Goal: Task Accomplishment & Management: Manage account settings

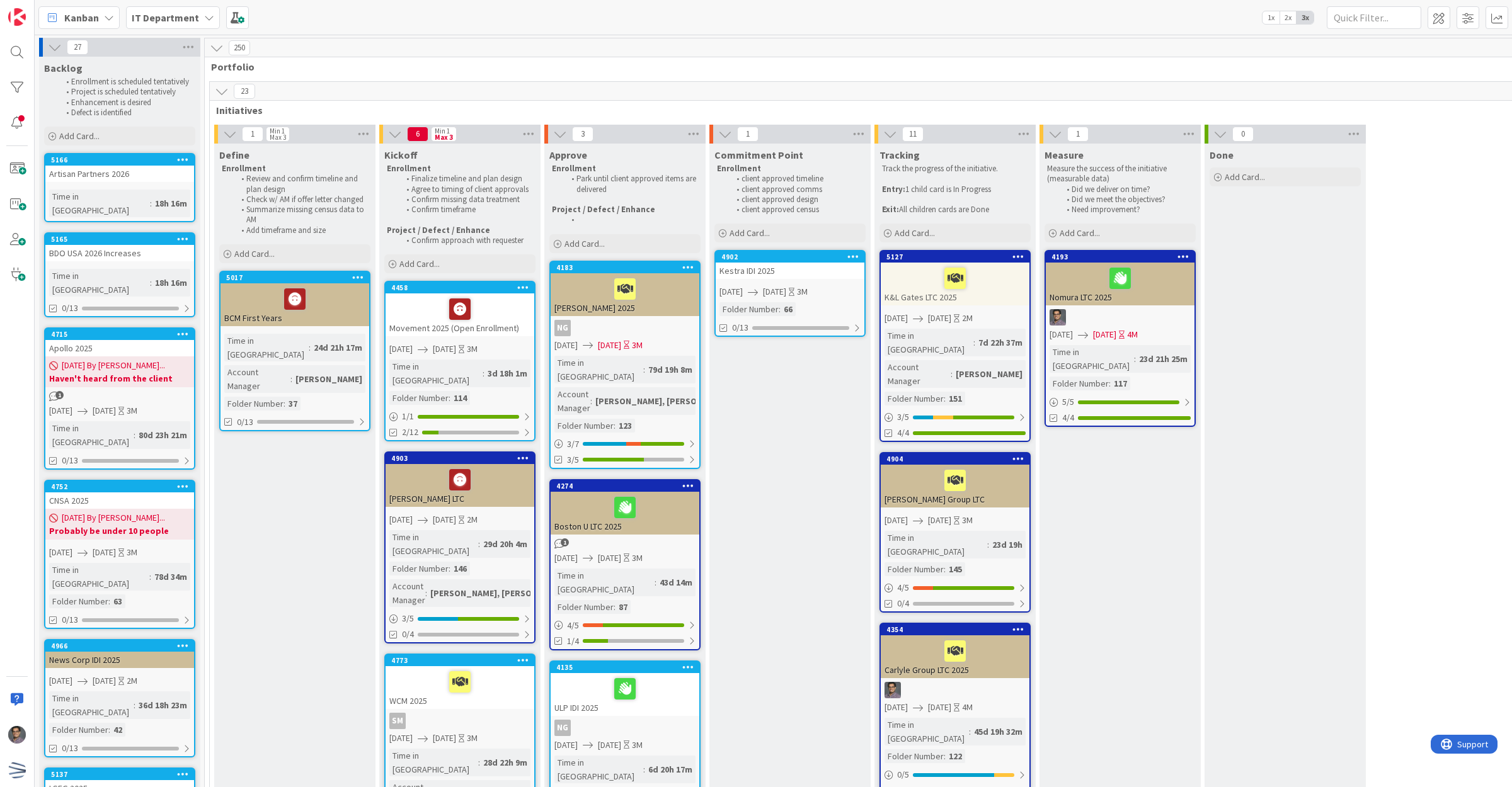
click at [662, 290] on span "[DATE]" at bounding box center [774, 292] width 23 height 13
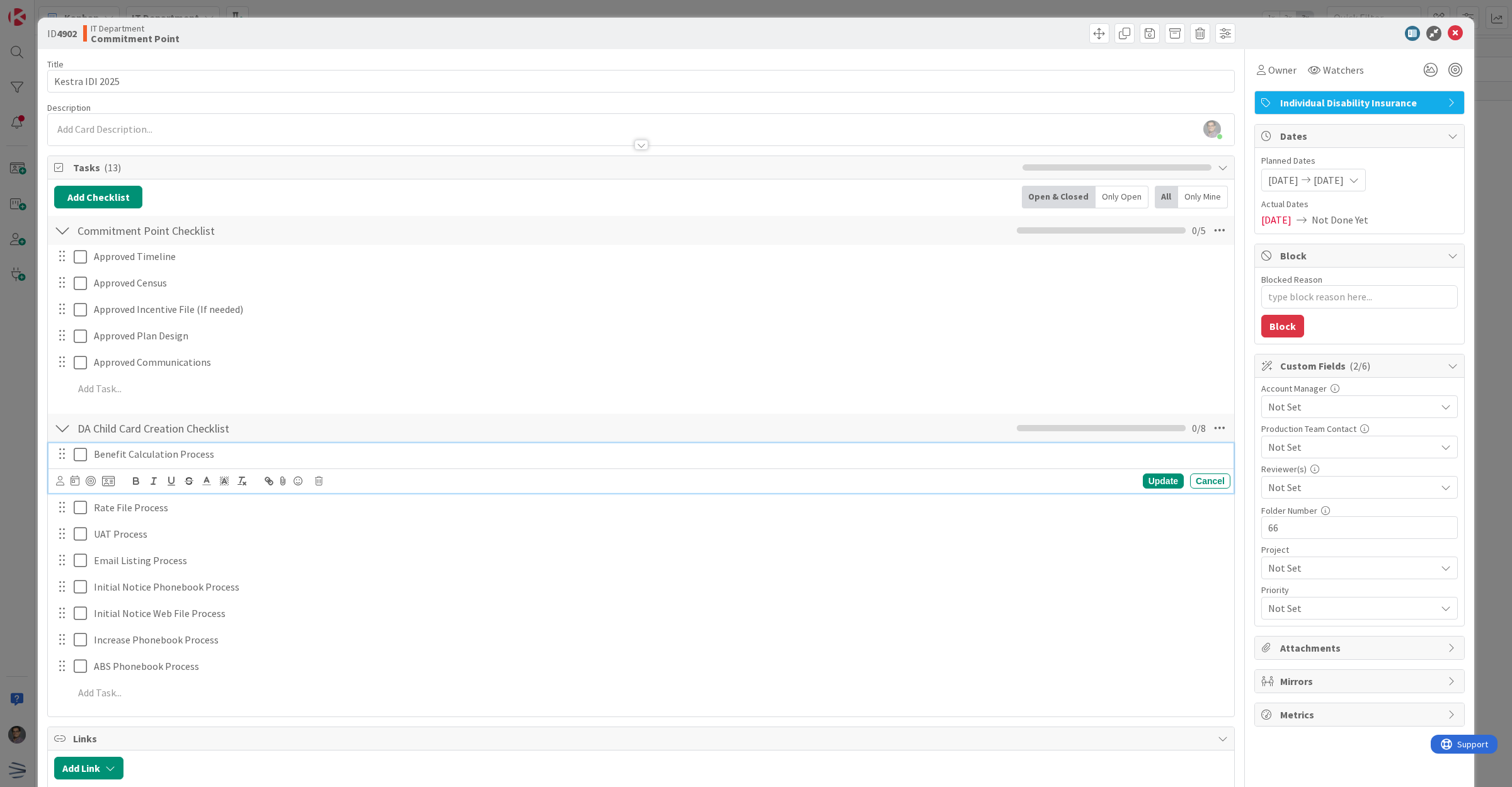
click at [146, 324] on p "Benefit Calculation Process" at bounding box center [660, 454] width 1132 height 14
click at [110, 324] on icon at bounding box center [108, 482] width 12 height 12
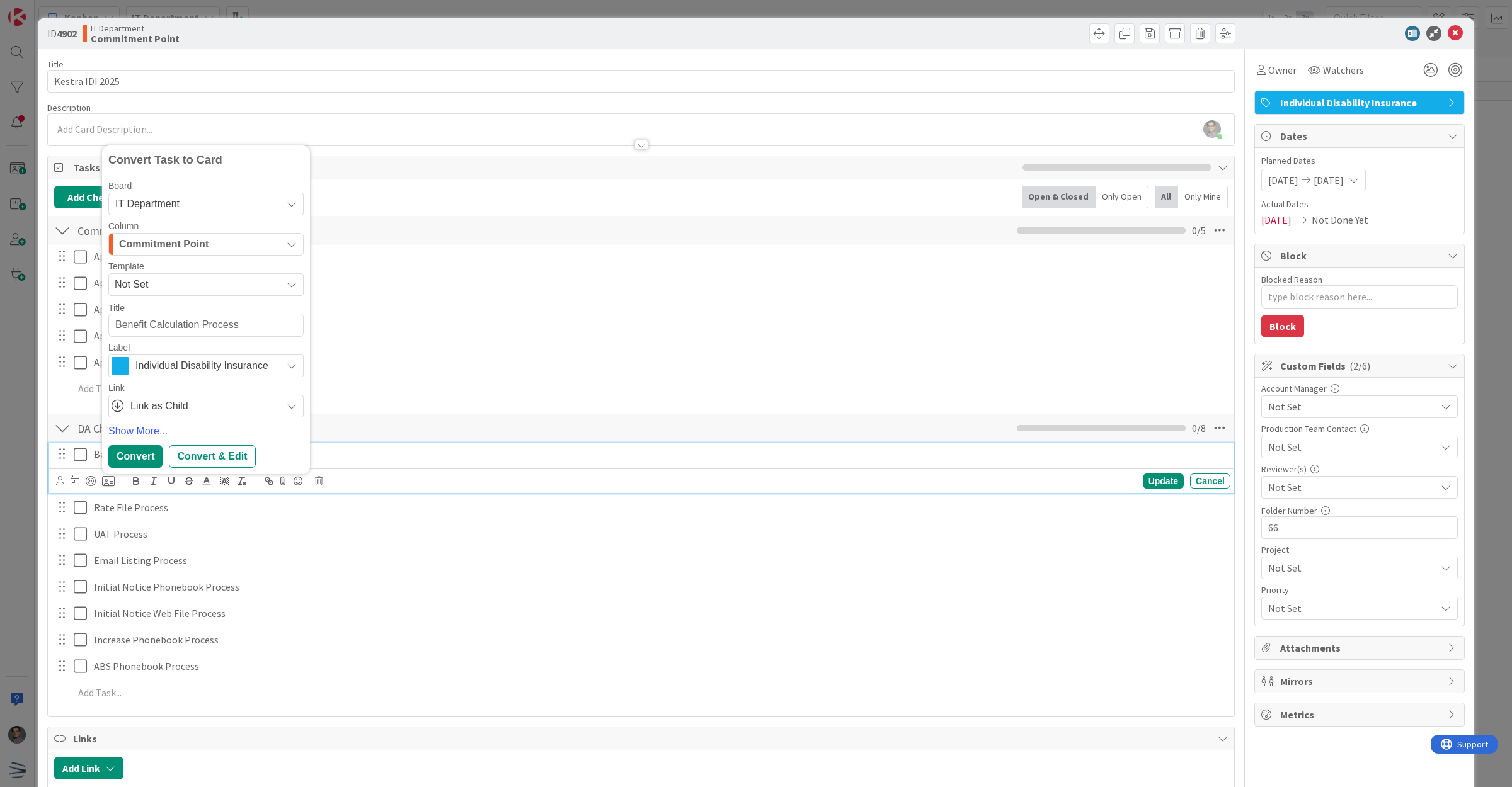
click at [167, 246] on span "Commitment Point" at bounding box center [164, 244] width 89 height 16
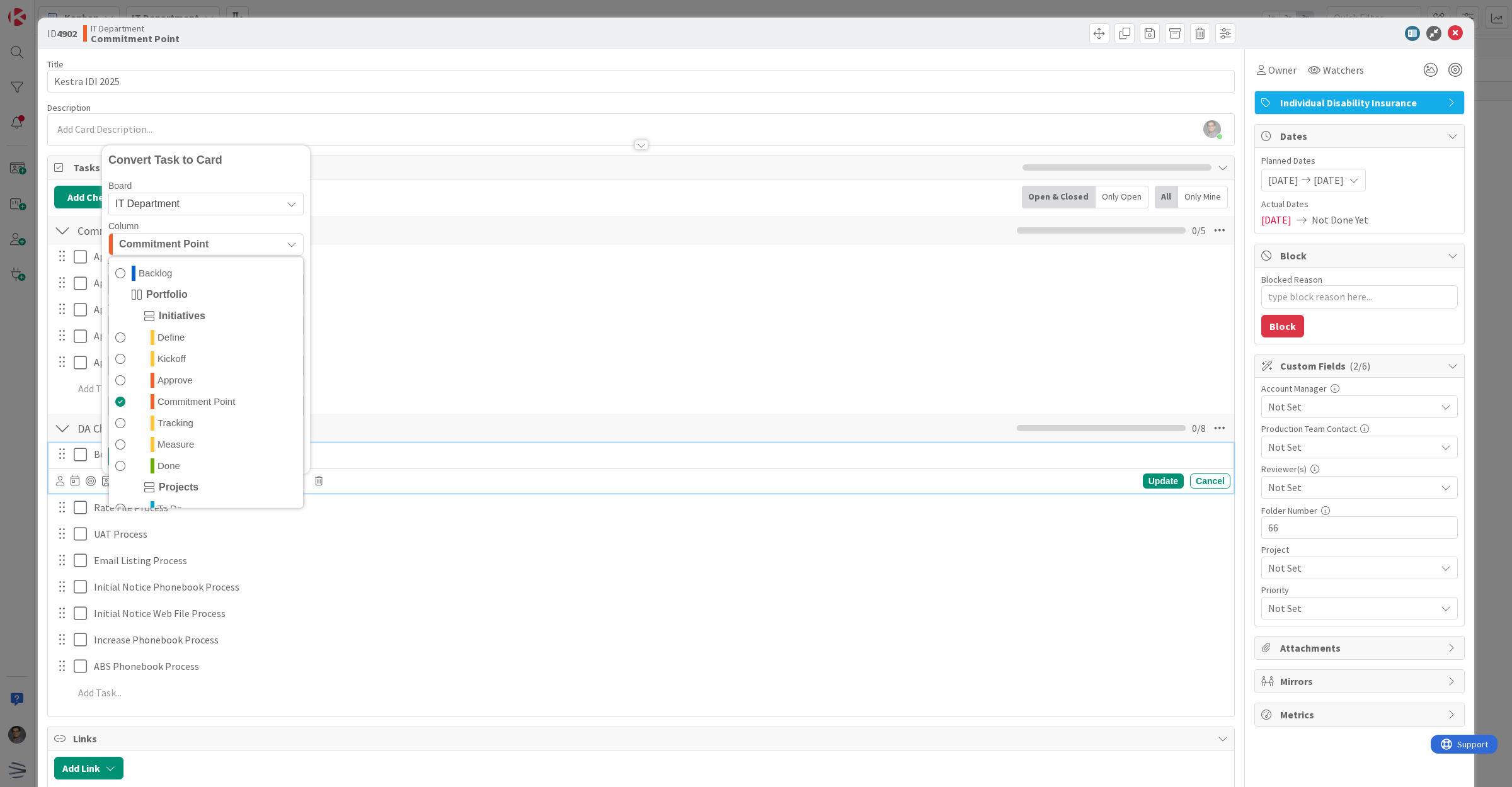
click at [167, 246] on span "Commitment Point" at bounding box center [164, 244] width 89 height 16
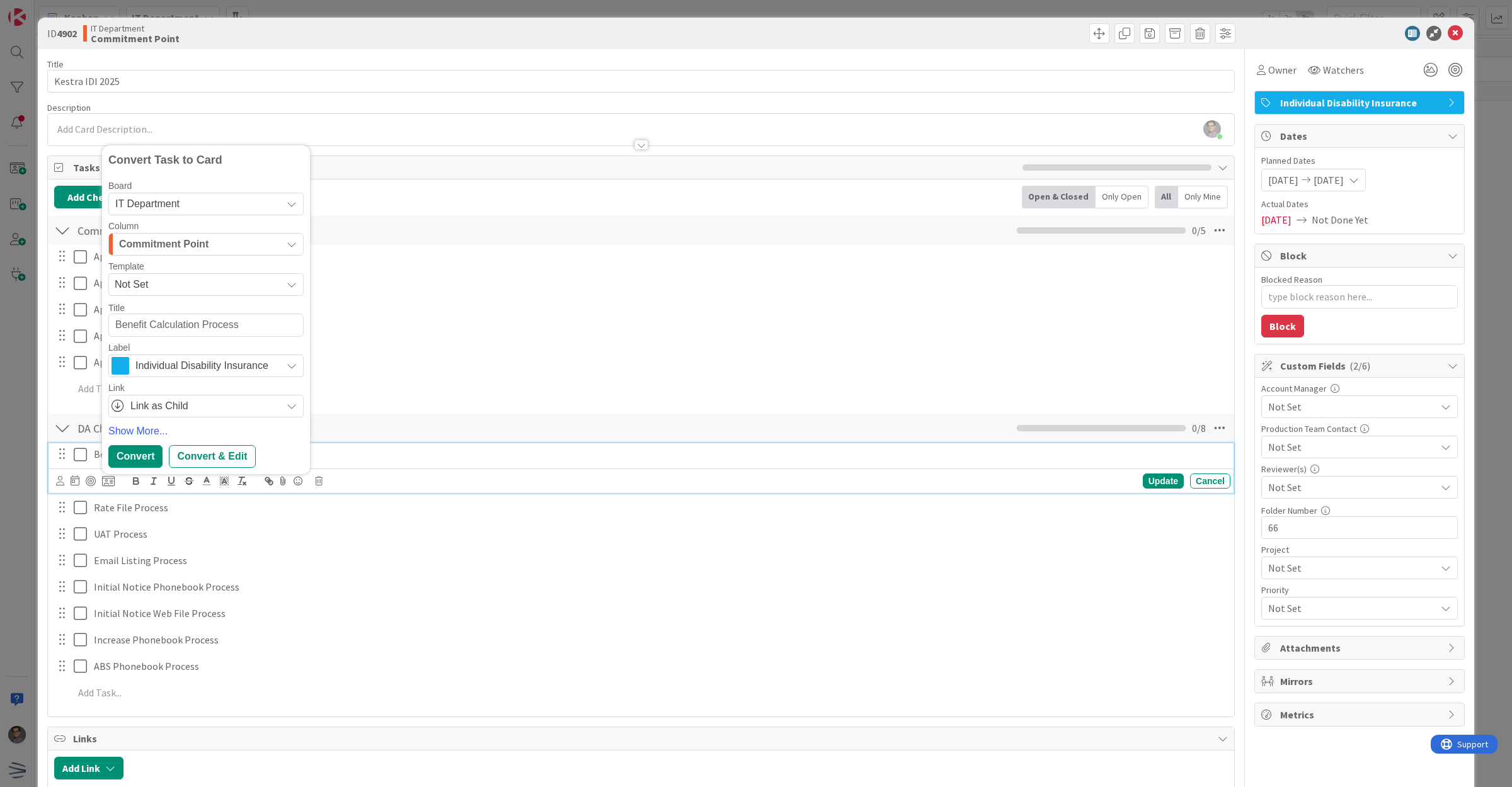
click at [171, 241] on span "Commitment Point" at bounding box center [164, 244] width 89 height 16
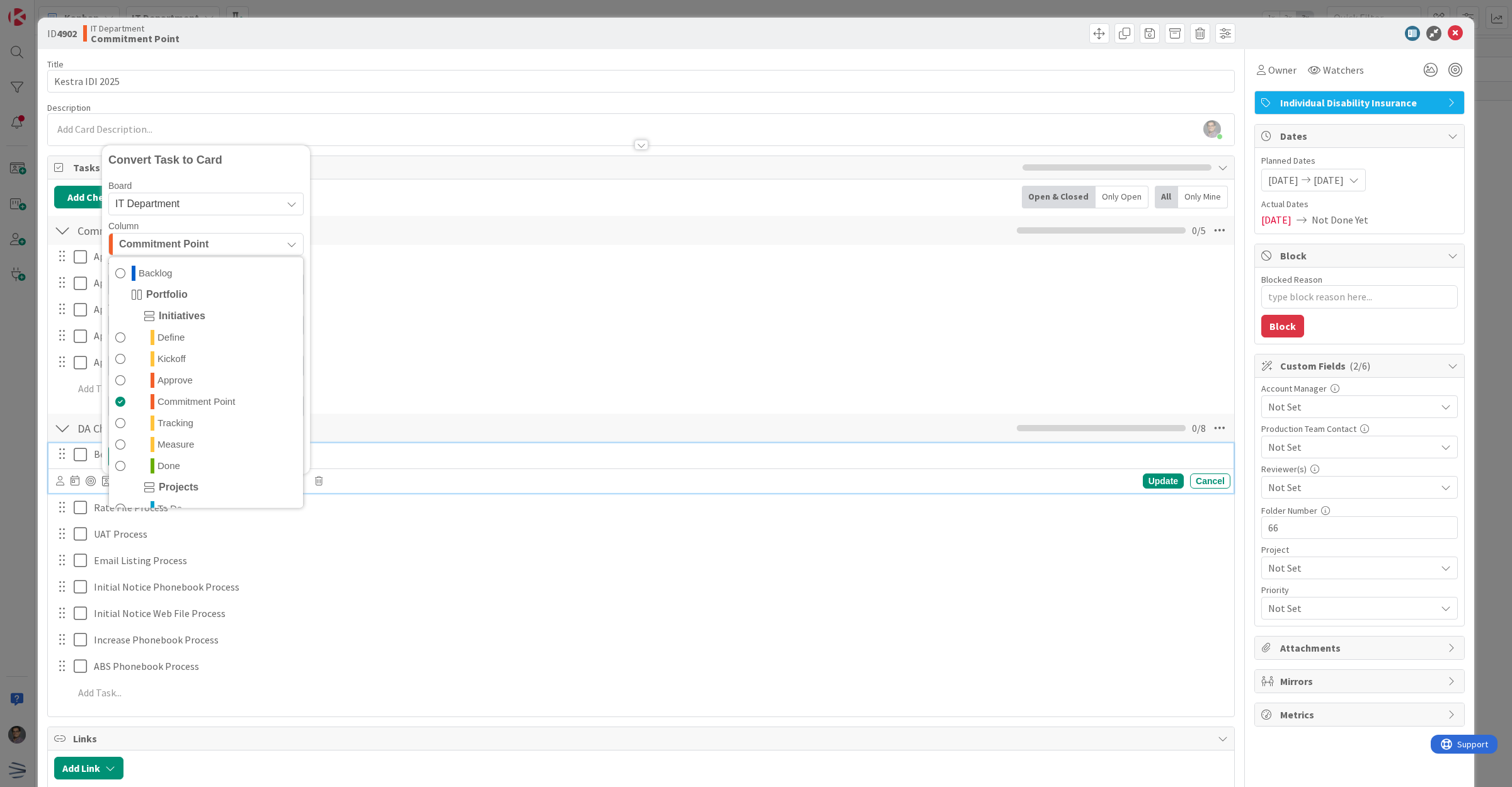
click at [171, 241] on span "Commitment Point" at bounding box center [164, 244] width 89 height 16
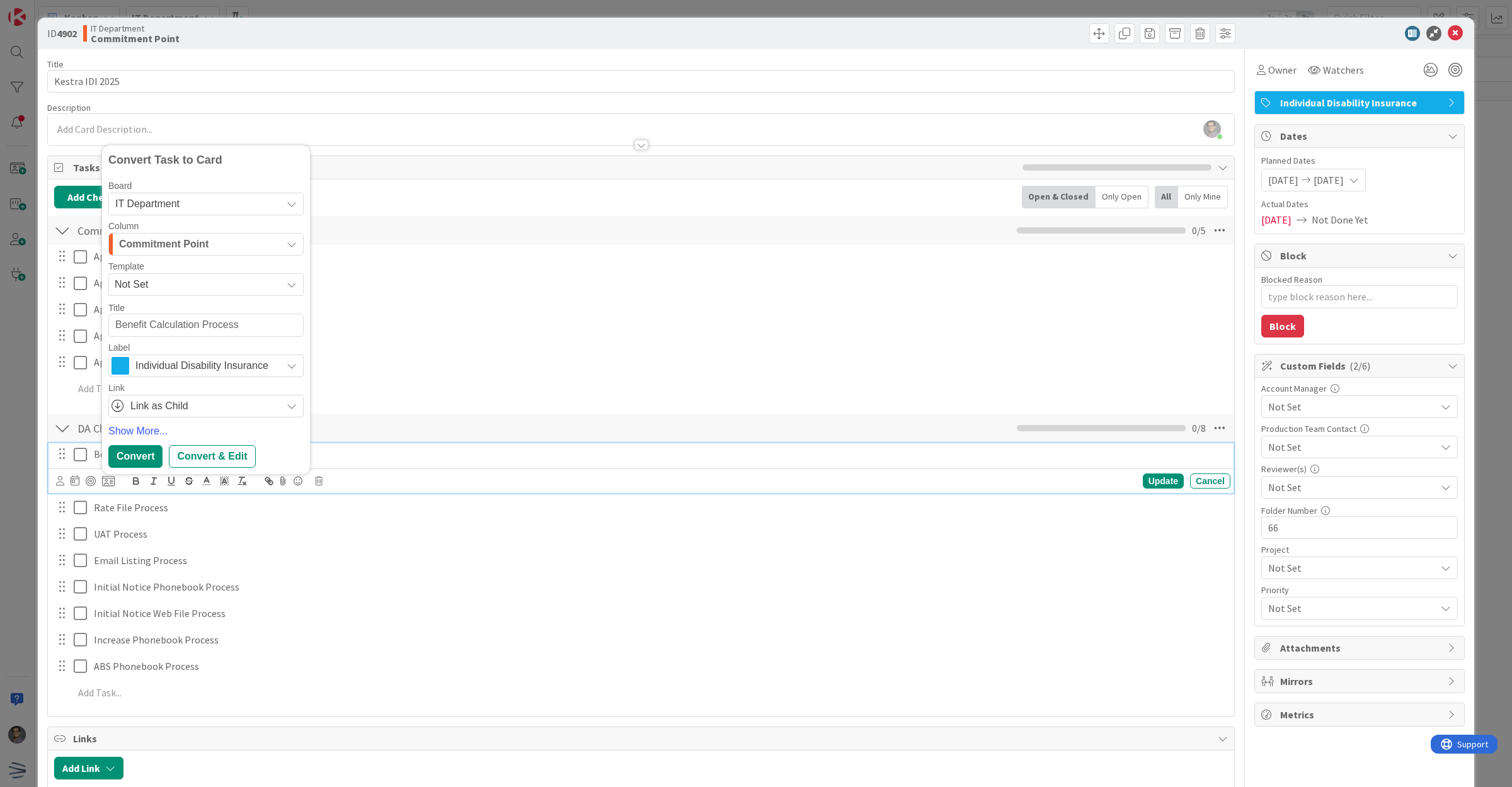
click at [172, 285] on span "Not Set" at bounding box center [193, 284] width 157 height 16
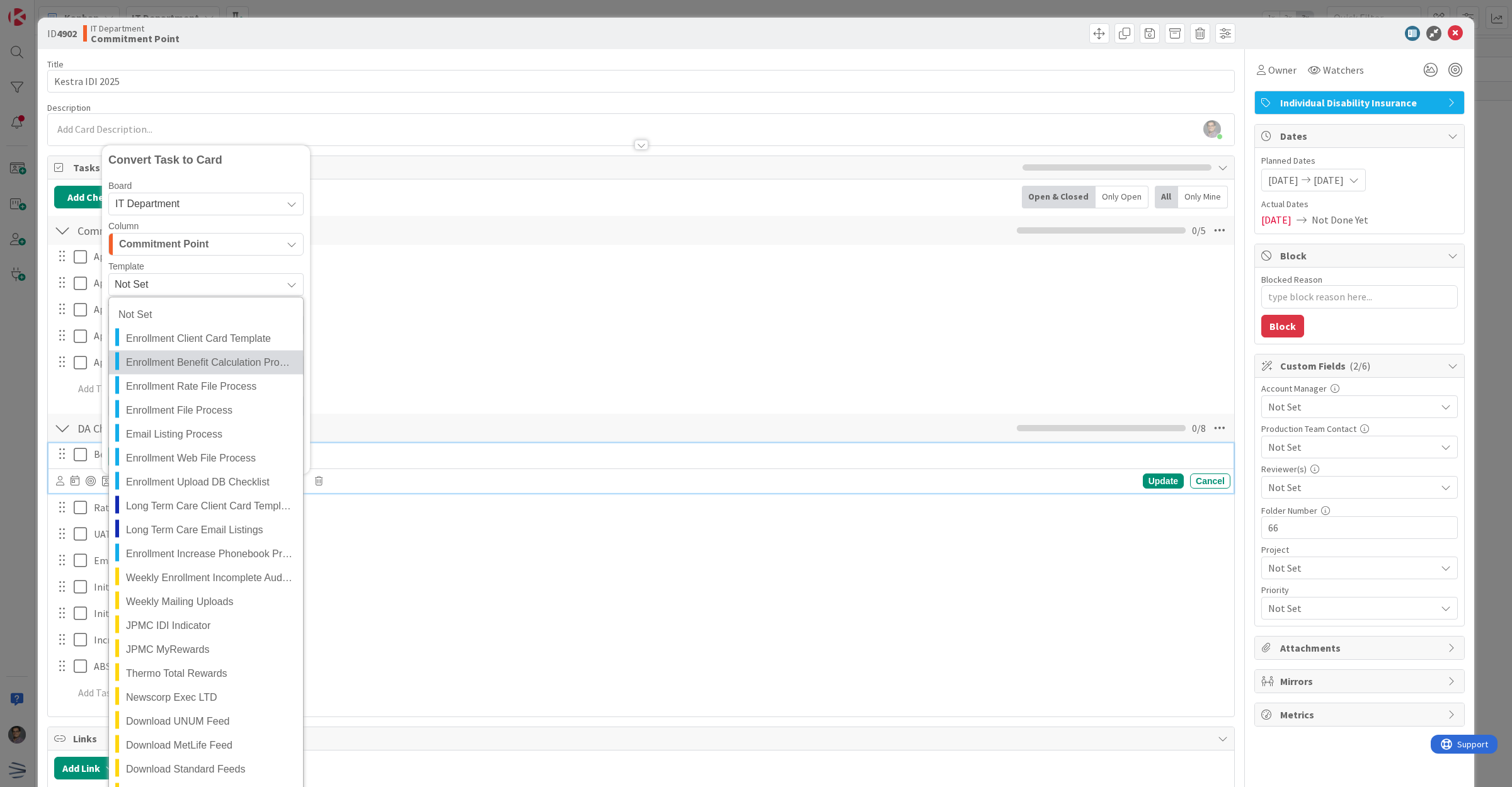
click at [220, 324] on span "Enrollment Benefit Calculation Process" at bounding box center [210, 362] width 168 height 16
type textarea "x"
type textarea "Enrollment Benefit Calculation Process"
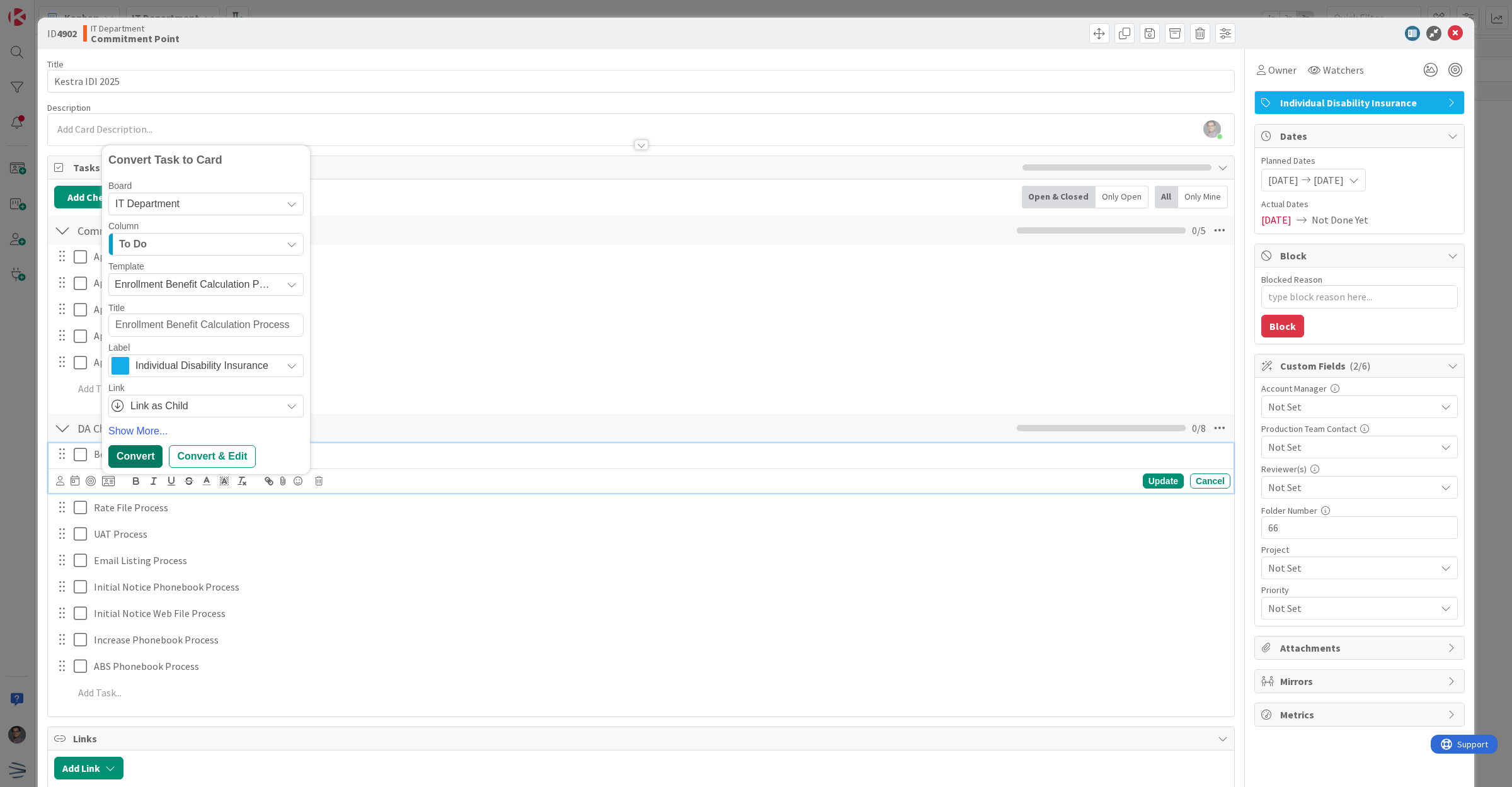
click at [152, 324] on div "Convert" at bounding box center [135, 456] width 54 height 23
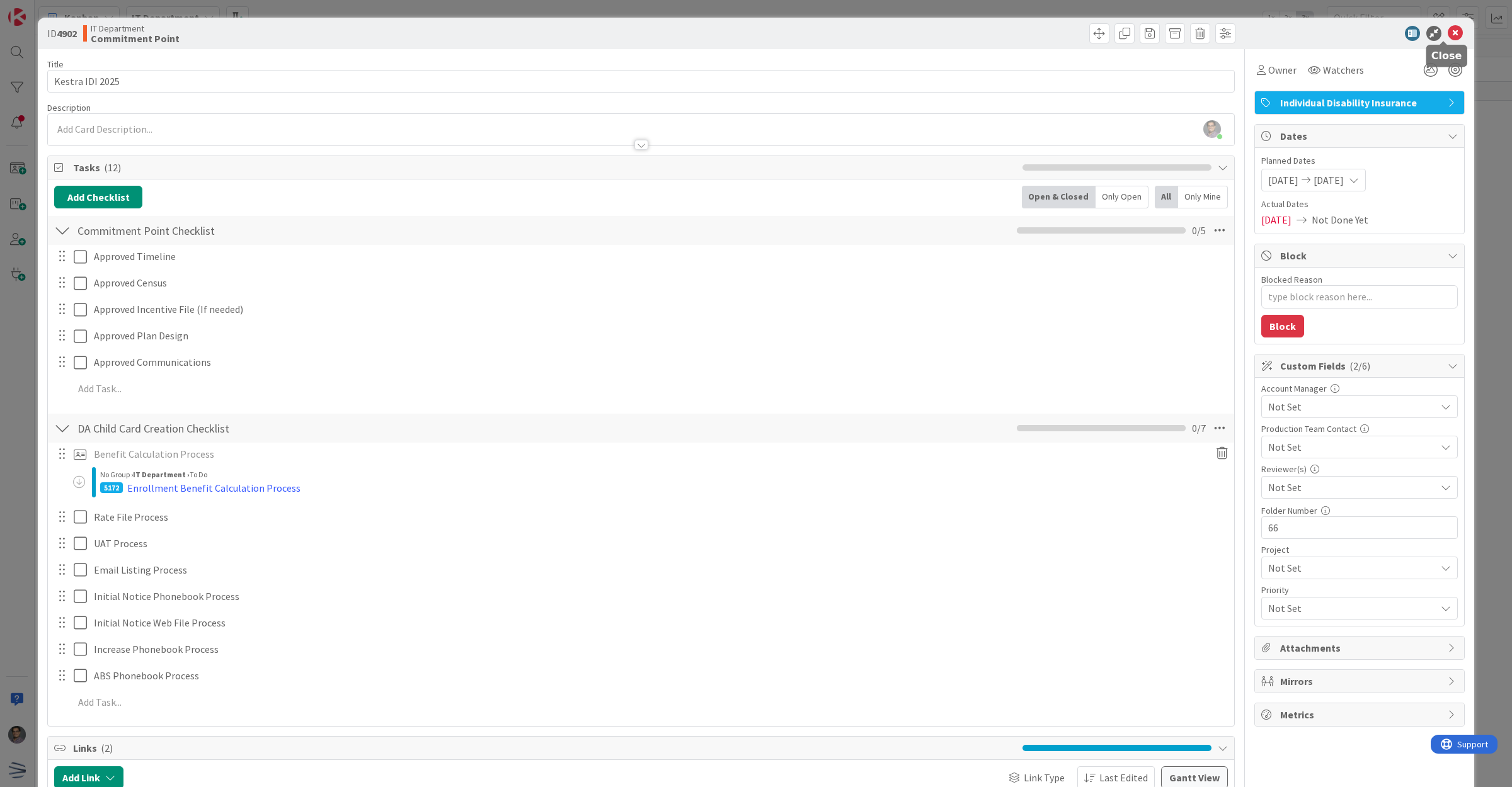
click at [662, 34] on icon at bounding box center [1455, 33] width 15 height 15
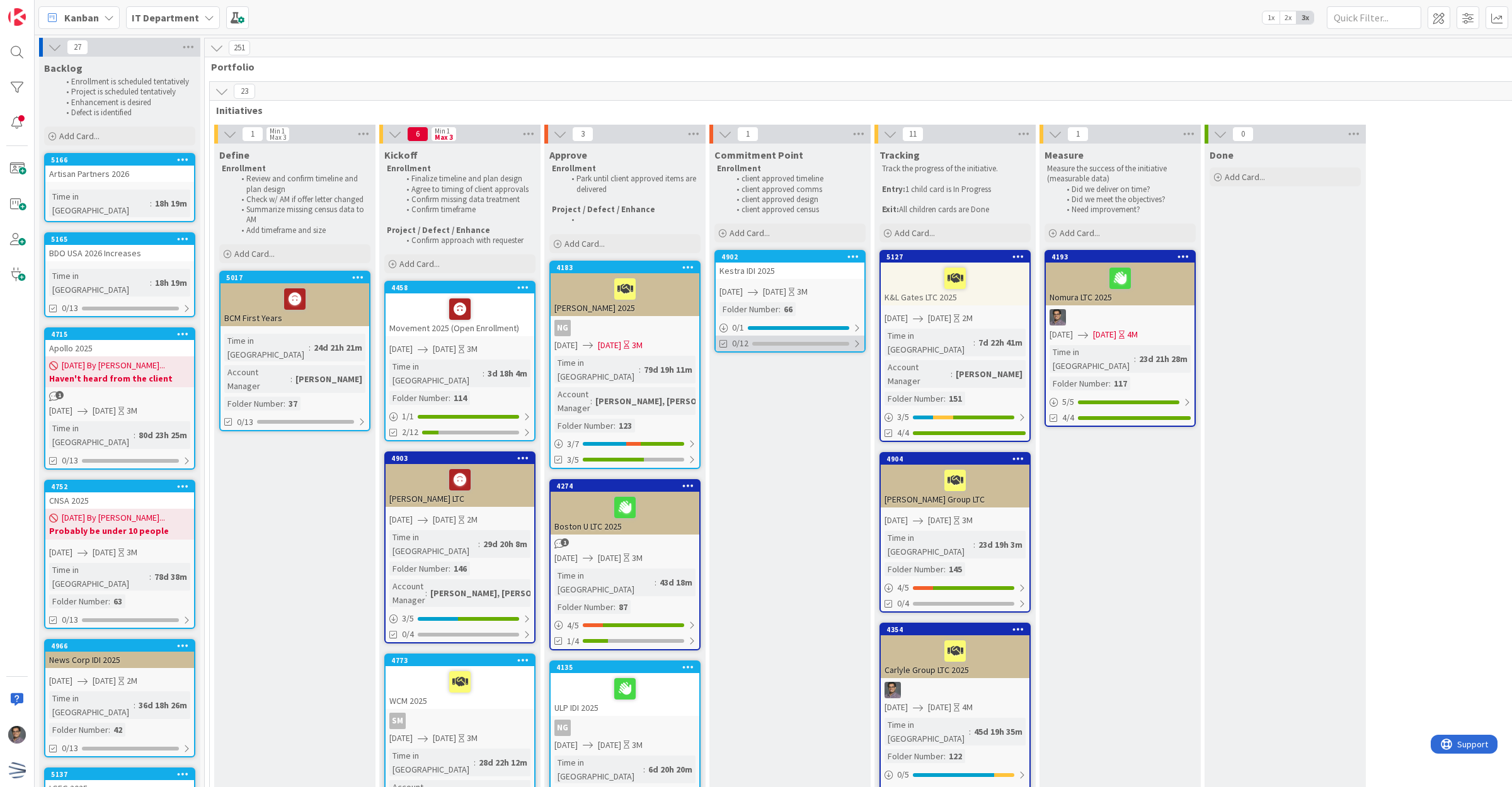
click at [662, 324] on div "0/12" at bounding box center [790, 344] width 149 height 16
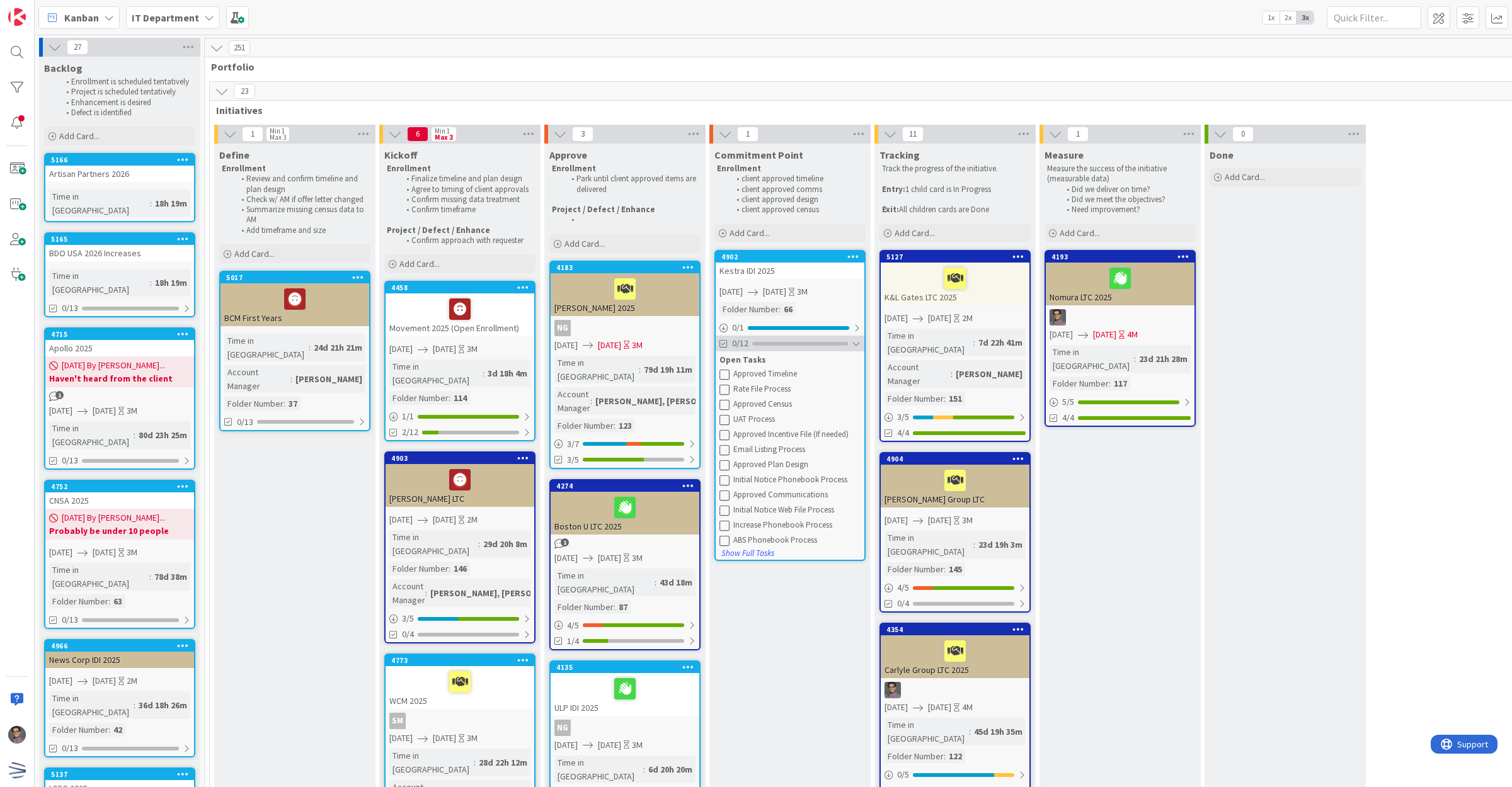
click at [662, 324] on div at bounding box center [800, 344] width 96 height 4
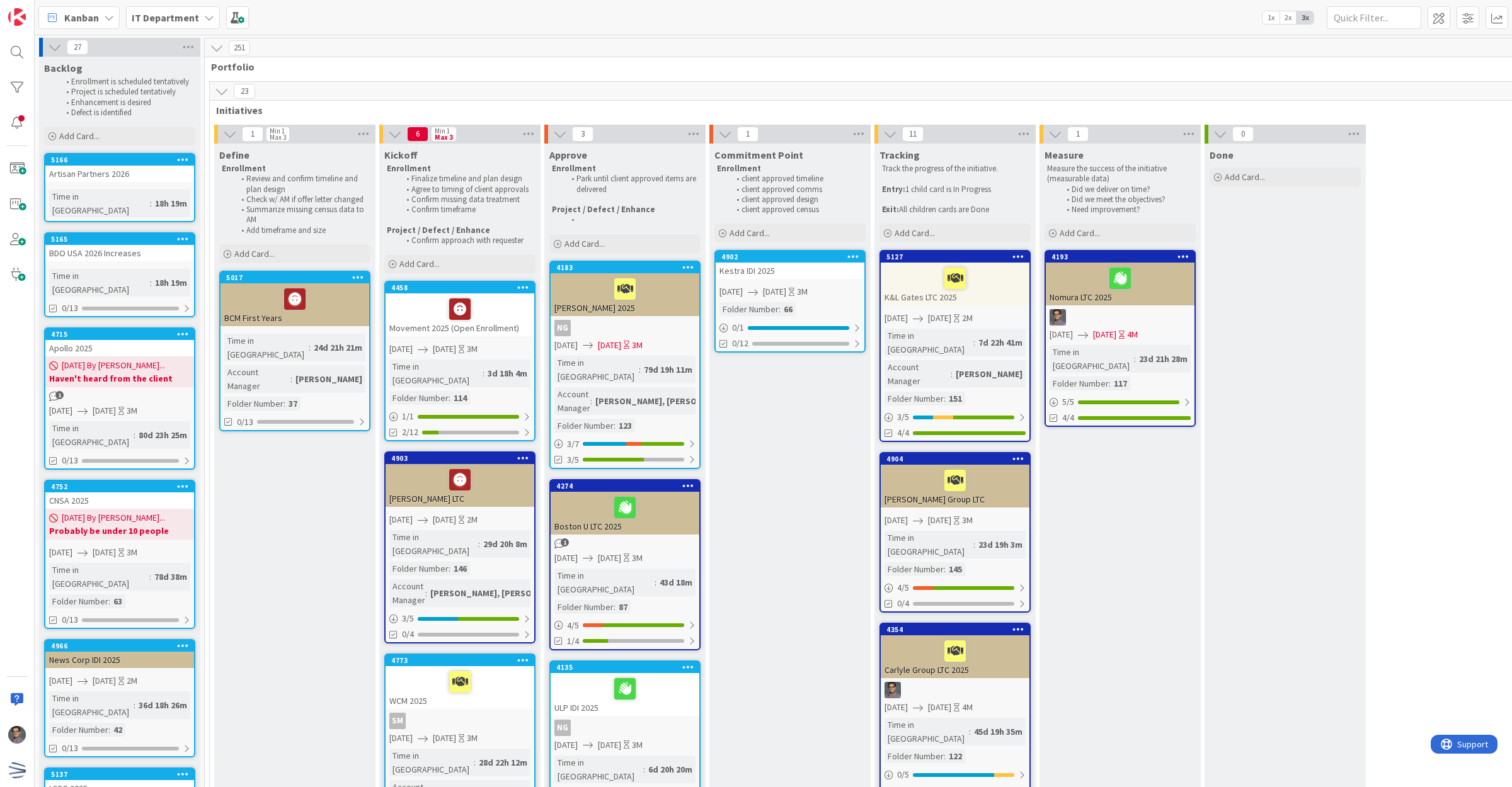
click at [662, 256] on div "4902" at bounding box center [793, 257] width 143 height 9
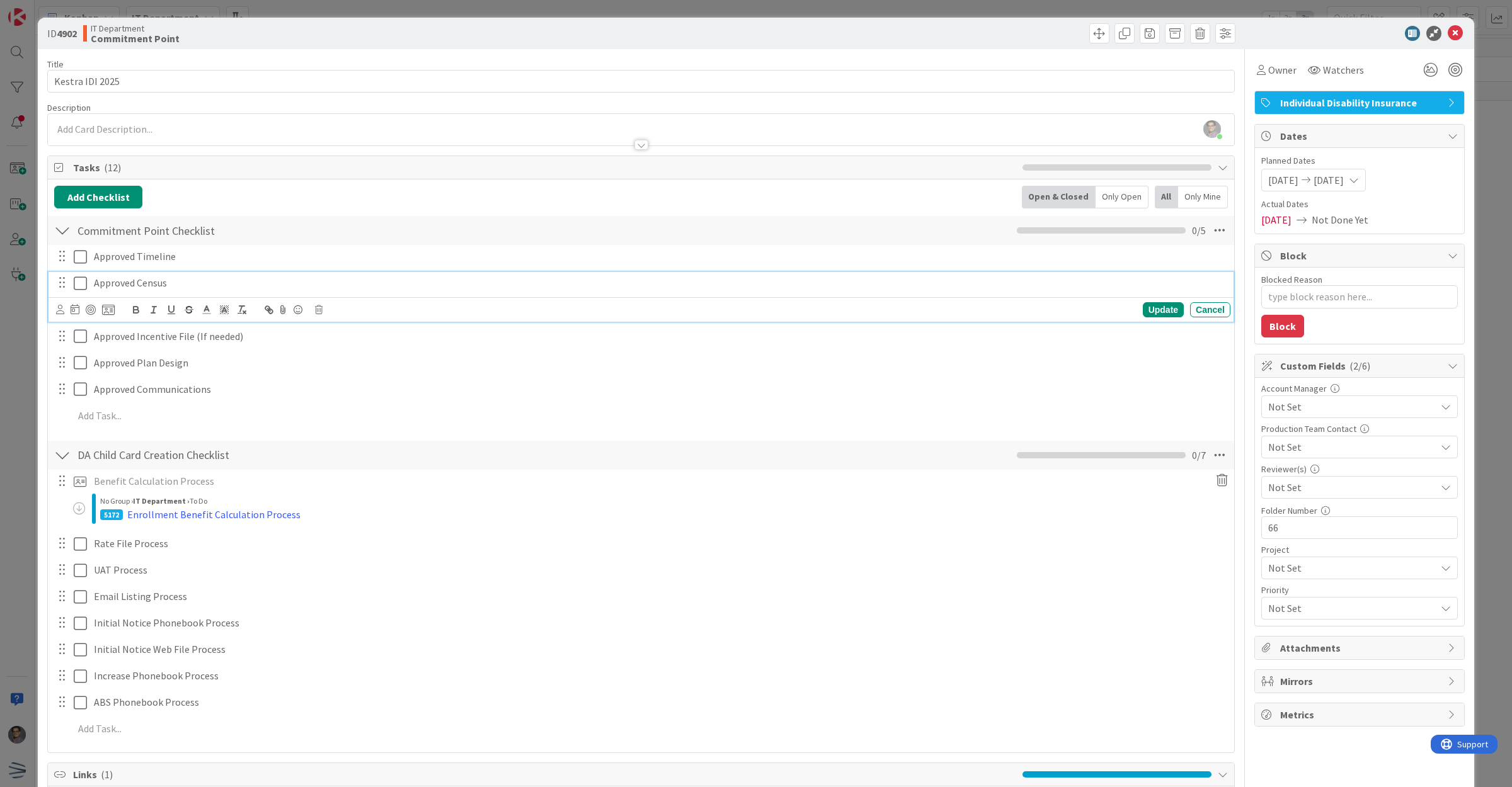
click at [82, 282] on icon at bounding box center [80, 283] width 13 height 15
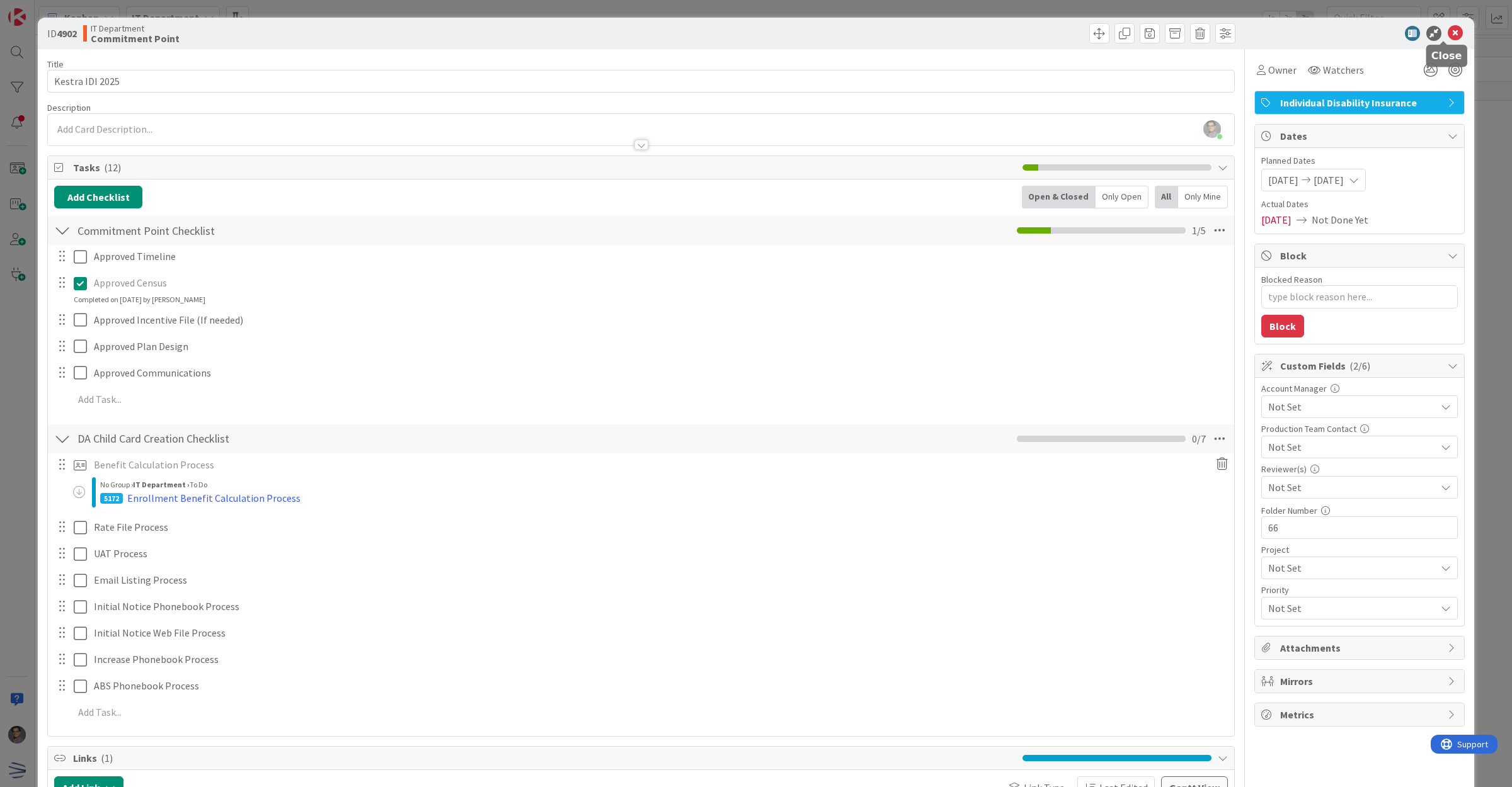
click at [662, 30] on icon at bounding box center [1455, 33] width 15 height 15
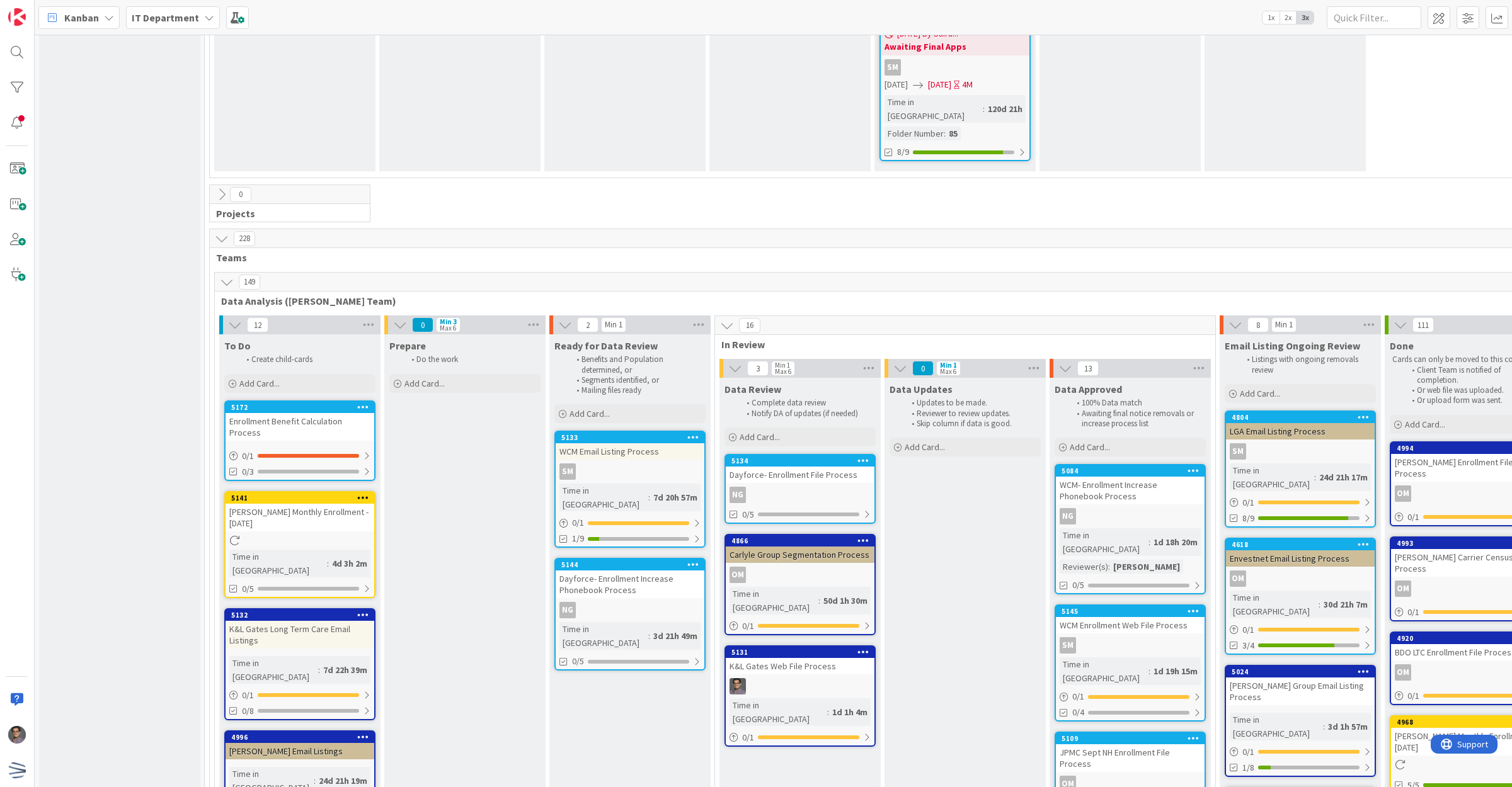
scroll to position [2044, 0]
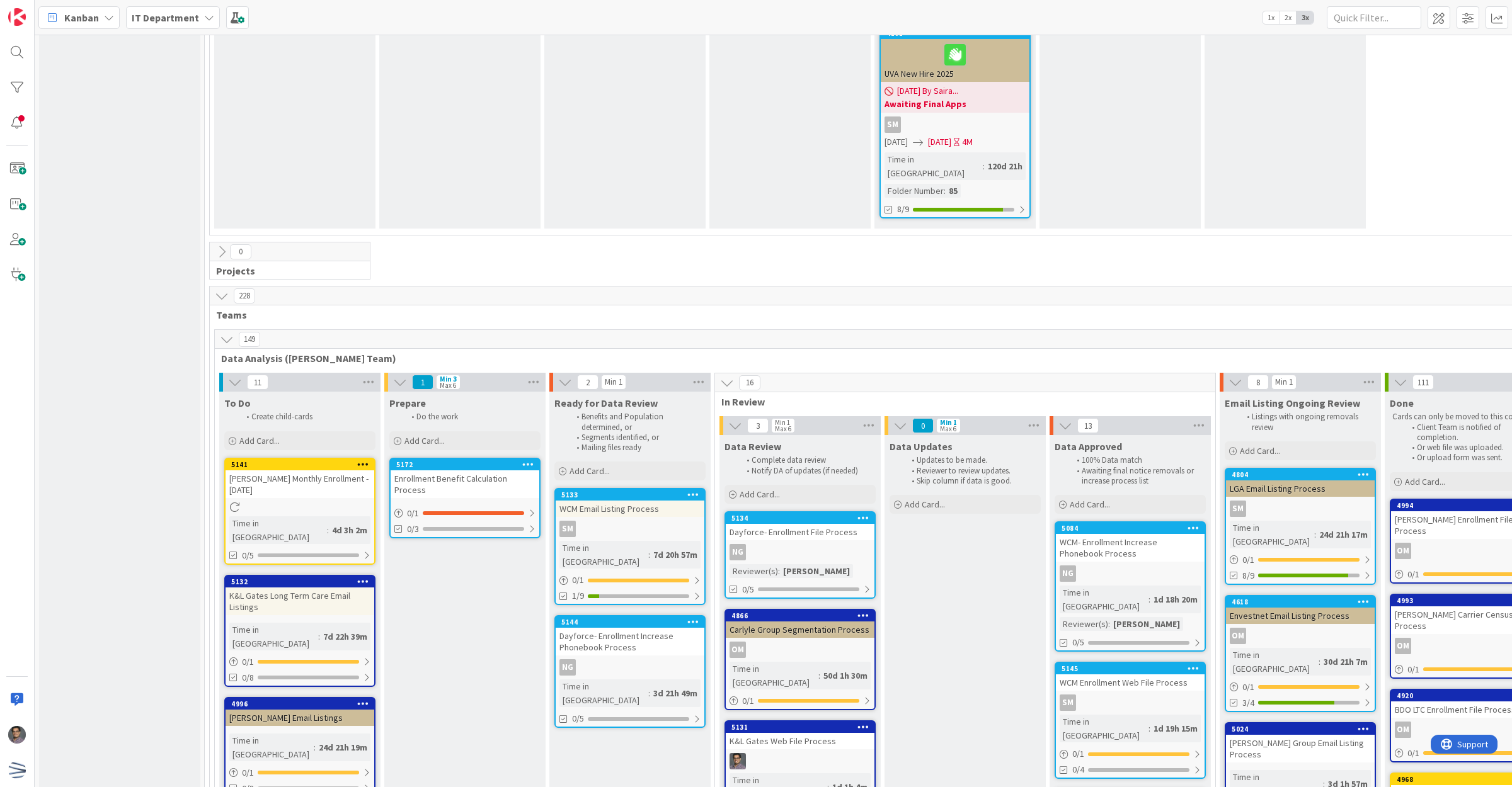
click at [431, 324] on div "Enrollment Benefit Calculation Process" at bounding box center [465, 484] width 149 height 28
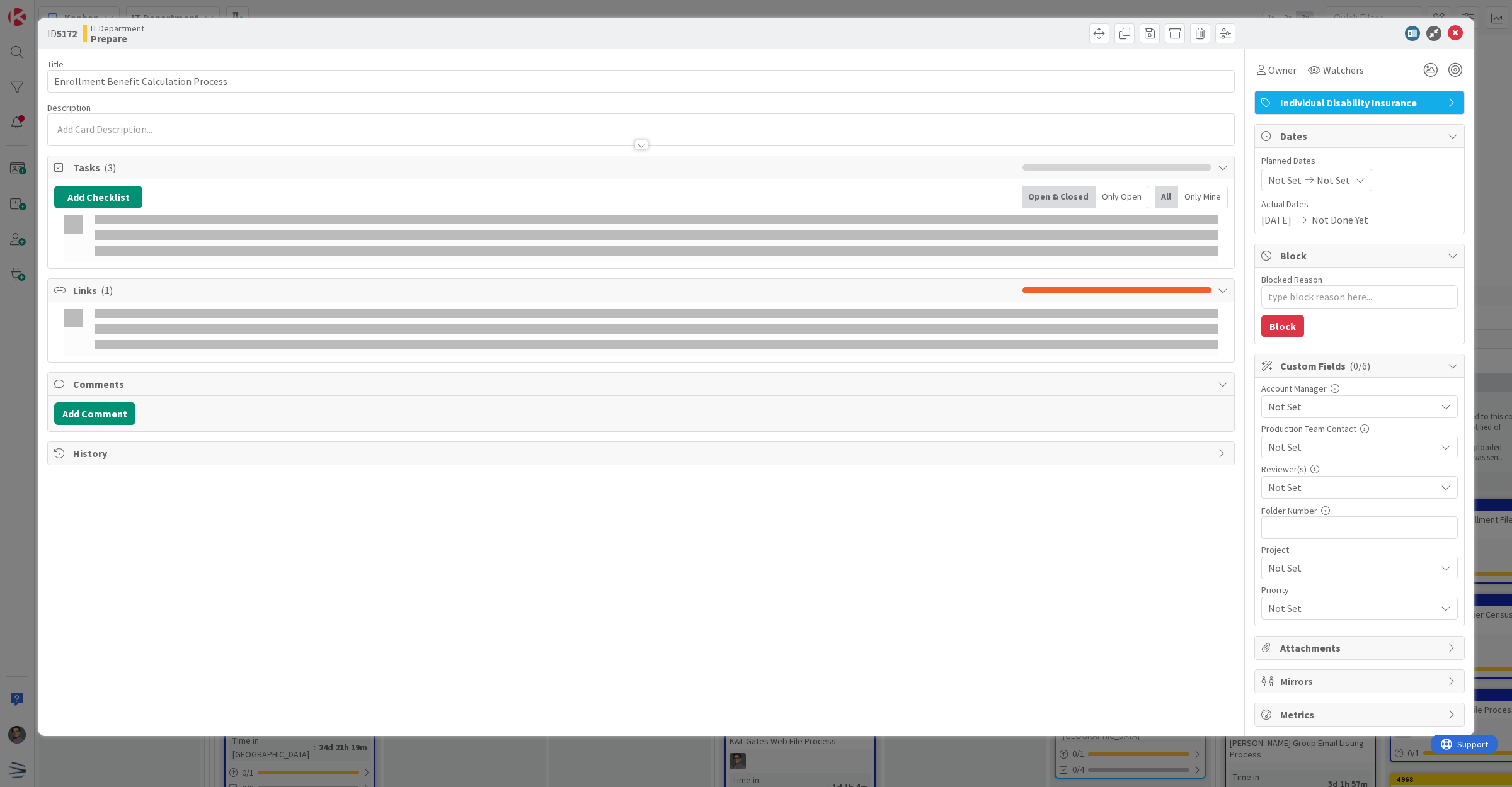
type textarea "x"
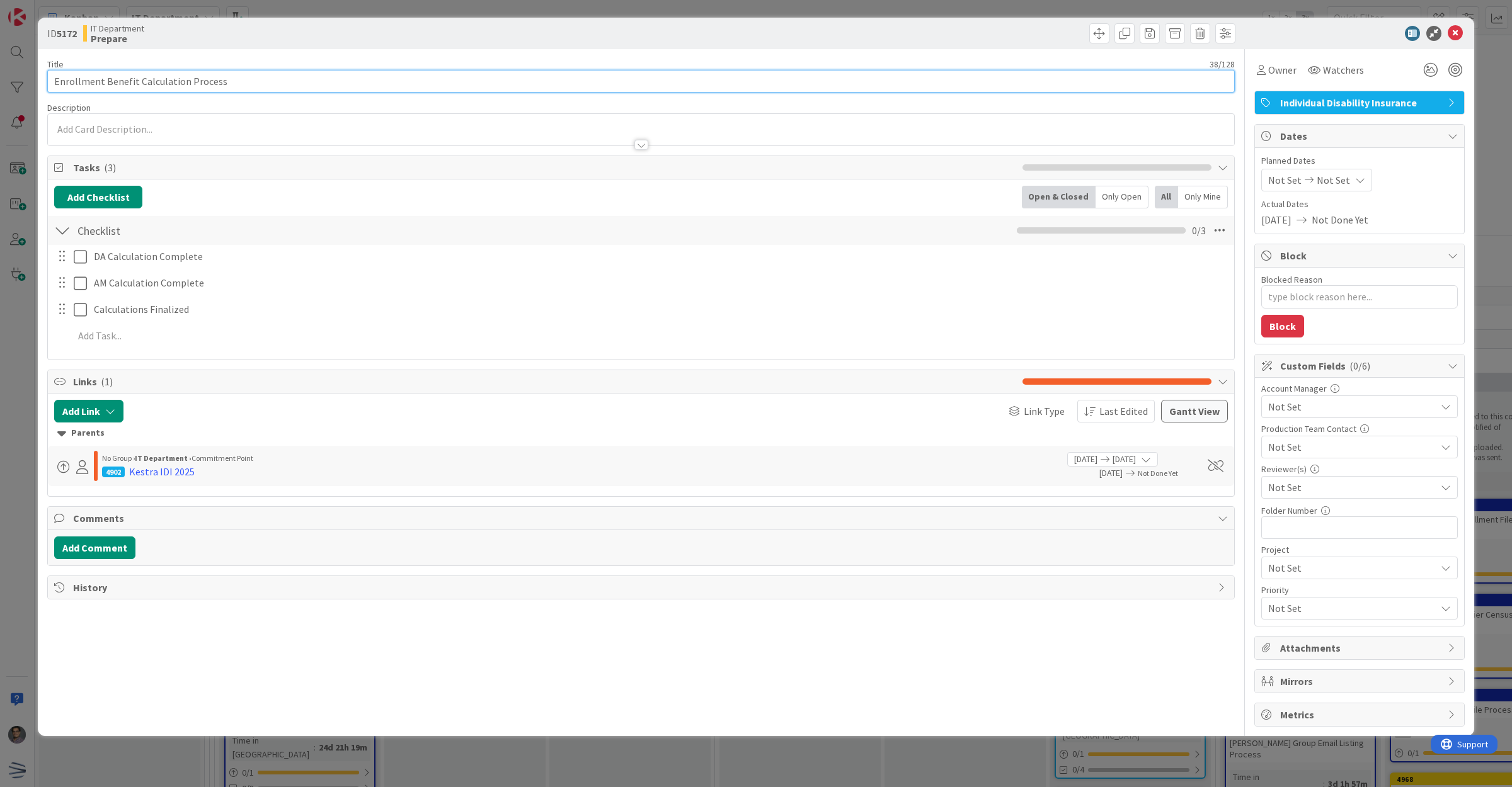
click at [54, 76] on input "Enrollment Benefit Calculation Process" at bounding box center [641, 81] width 1188 height 23
type input "Kestra Enrollment Benefit Calculation Process"
type textarea "x"
type input "Kestra Enrollment Benefit Calculation Process"
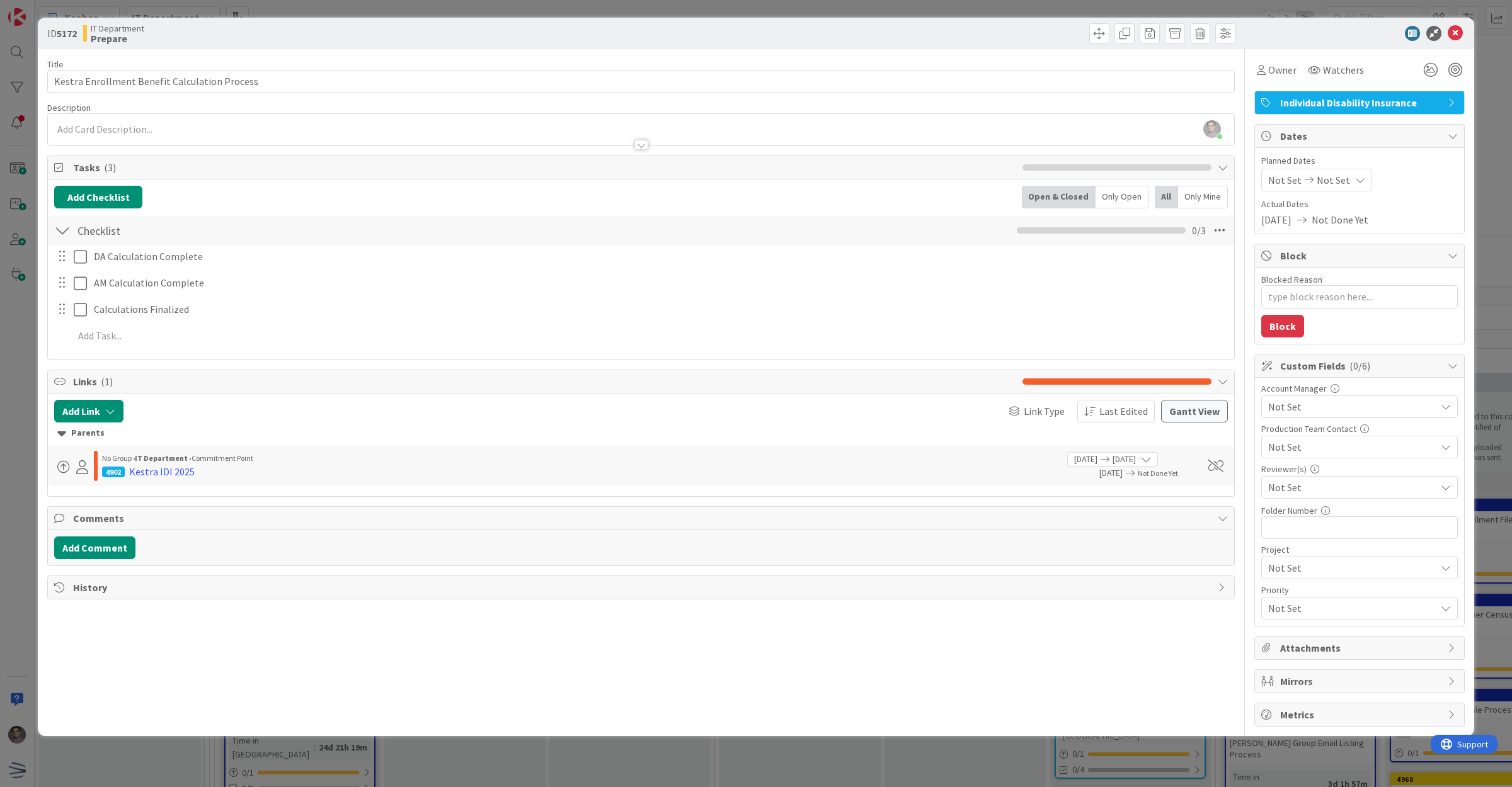
click at [662, 24] on div "ID 5172 IT Department Prepare" at bounding box center [756, 33] width 1437 height 32
click at [662, 27] on icon at bounding box center [1455, 33] width 15 height 15
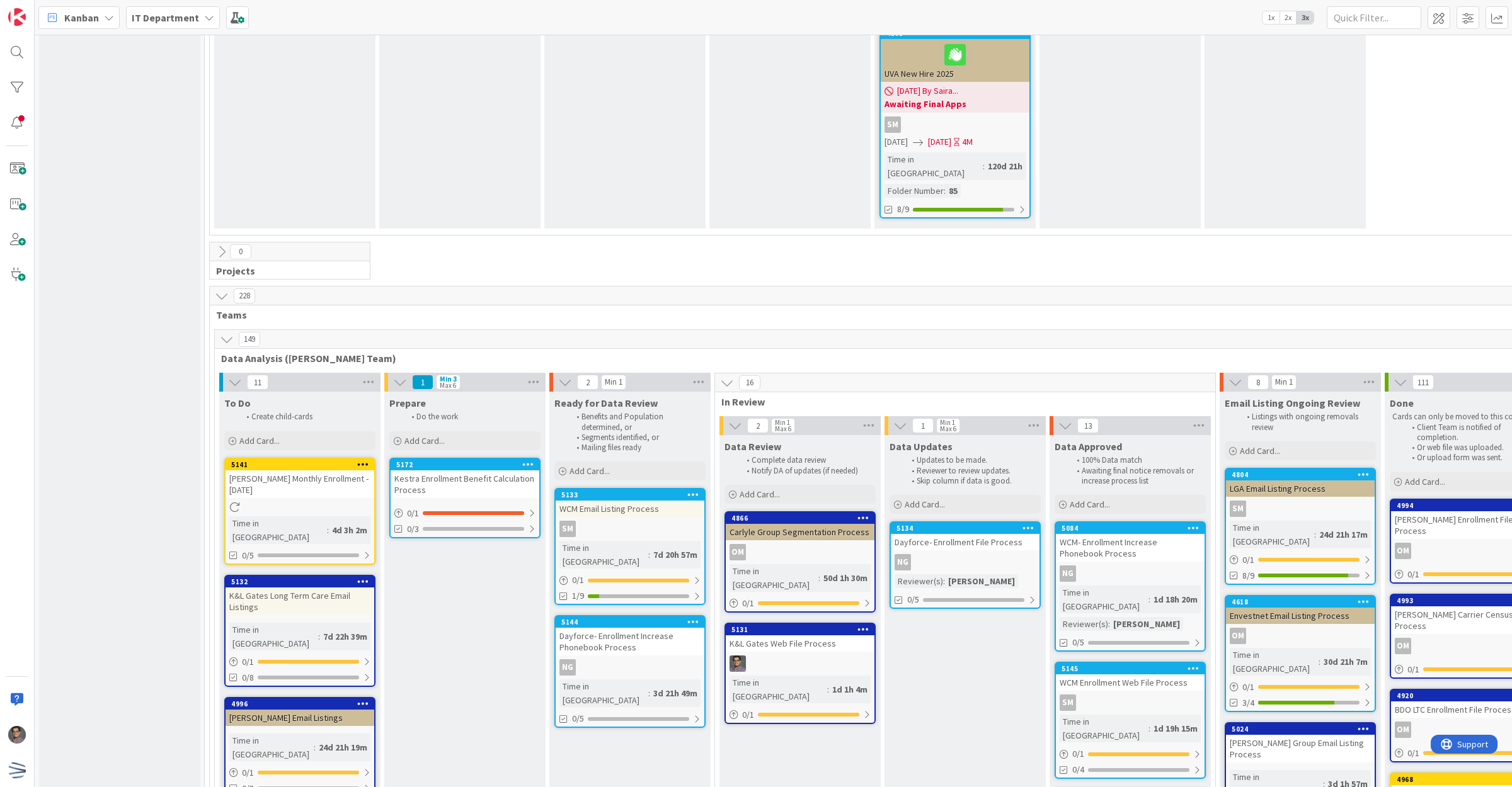
click at [474, 324] on div "Kestra Enrollment Benefit Calculation Process" at bounding box center [465, 484] width 149 height 28
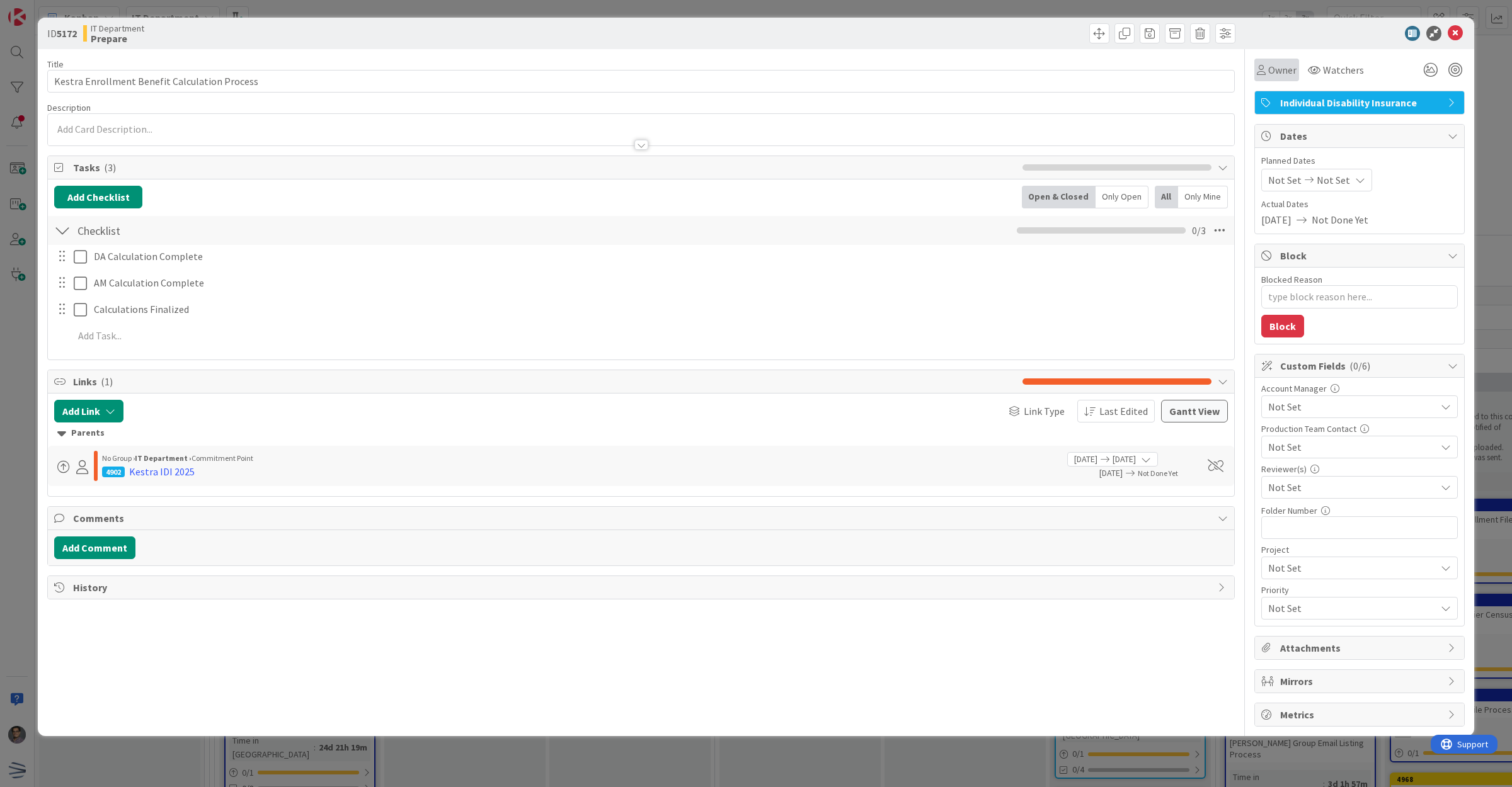
click at [662, 58] on div "Owner" at bounding box center [1276, 69] width 45 height 23
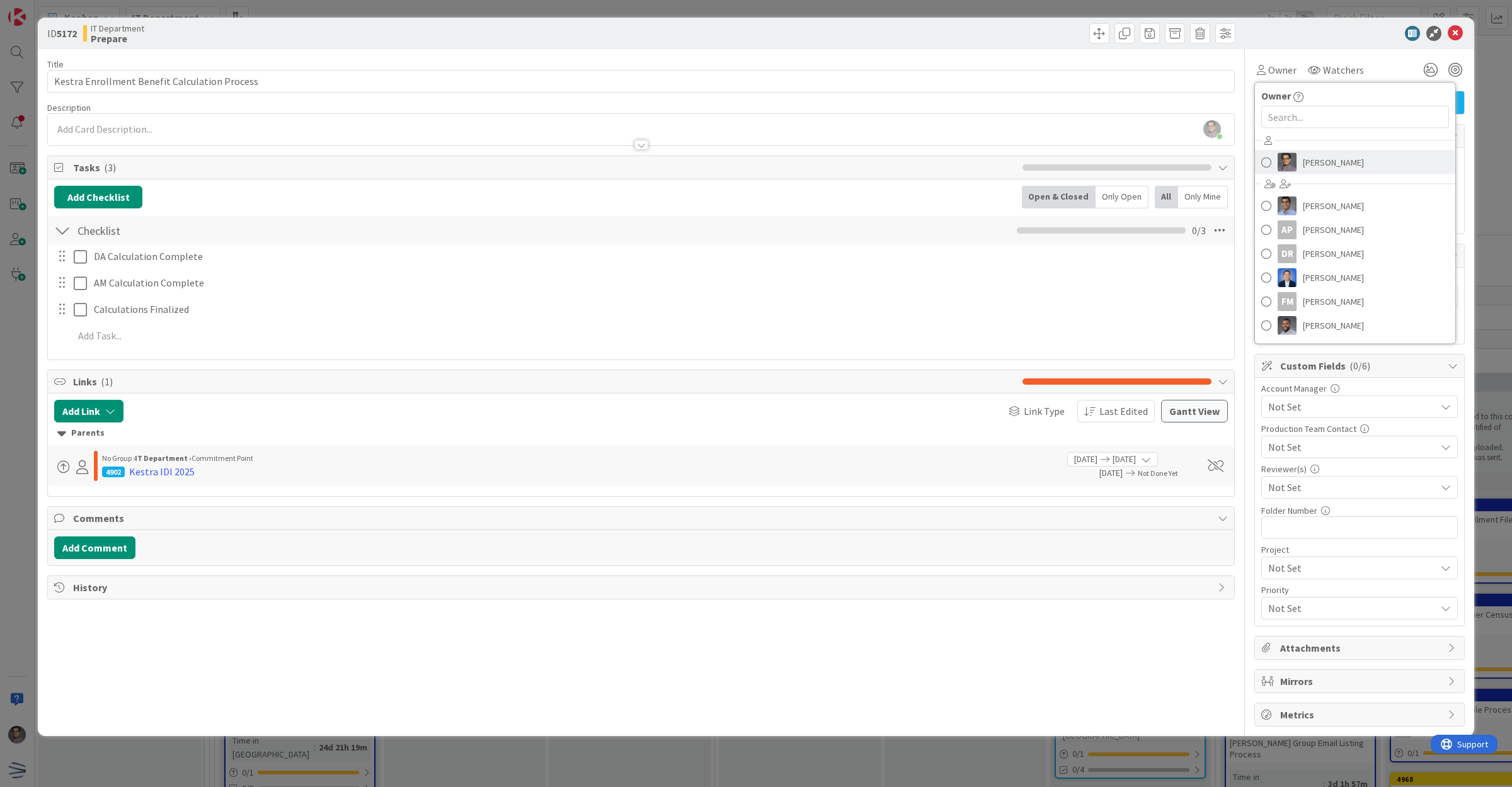
click at [662, 157] on span "[PERSON_NAME]" at bounding box center [1333, 162] width 61 height 19
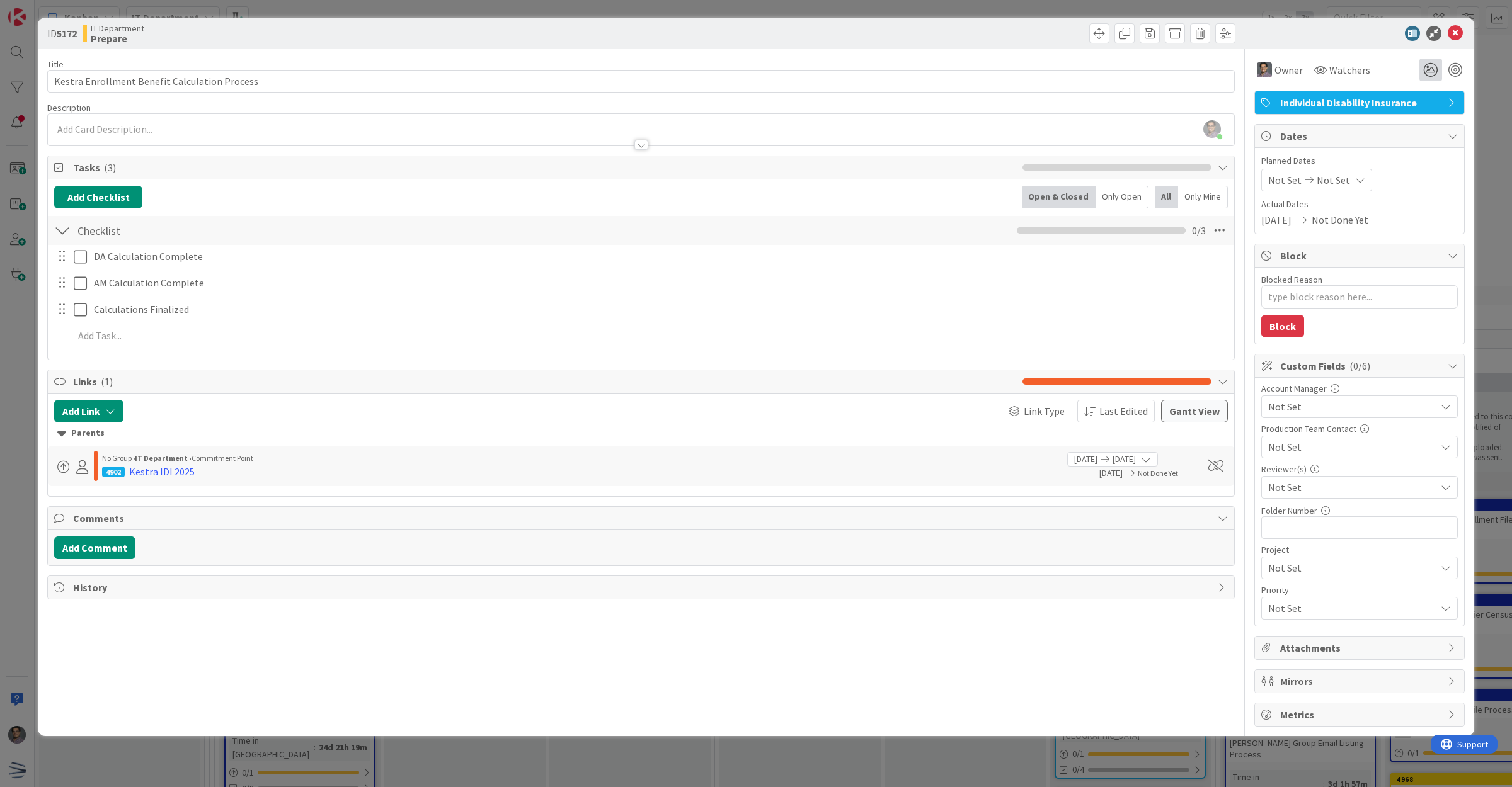
type textarea "x"
click at [662, 30] on icon at bounding box center [1455, 33] width 15 height 15
